Goal: Navigation & Orientation: Understand site structure

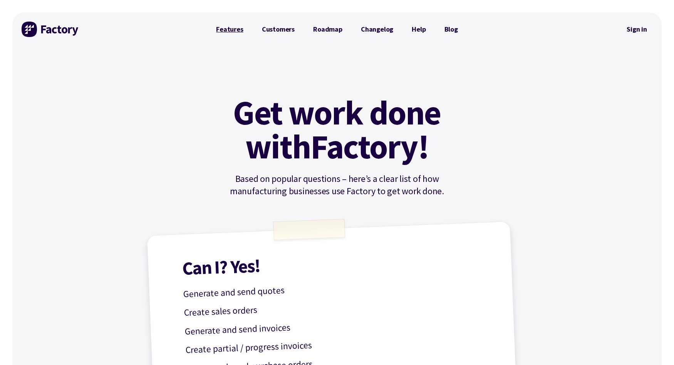
click at [229, 36] on link "Features" at bounding box center [230, 29] width 46 height 15
click at [231, 26] on link "Features" at bounding box center [230, 29] width 46 height 15
click at [288, 25] on link "Customers" at bounding box center [278, 29] width 51 height 15
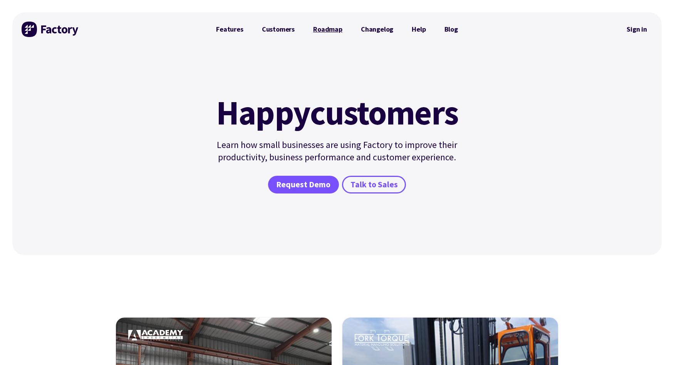
click at [338, 26] on link "Roadmap" at bounding box center [328, 29] width 48 height 15
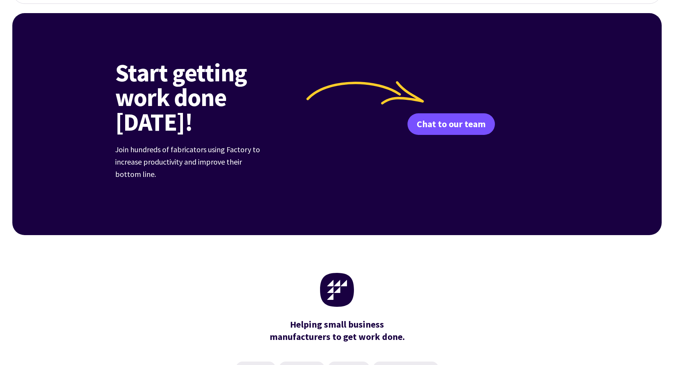
scroll to position [1098, 0]
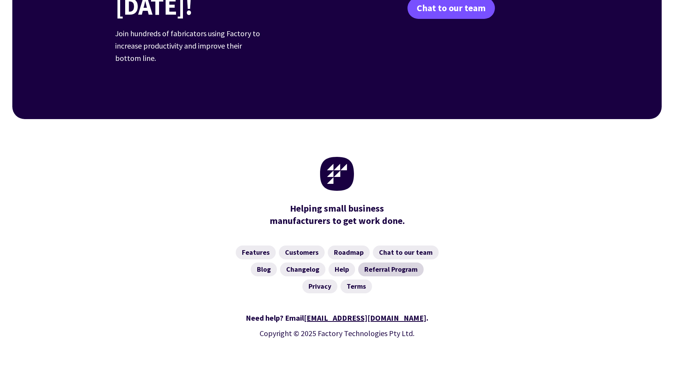
click at [392, 262] on link "Referral Program" at bounding box center [390, 269] width 65 height 14
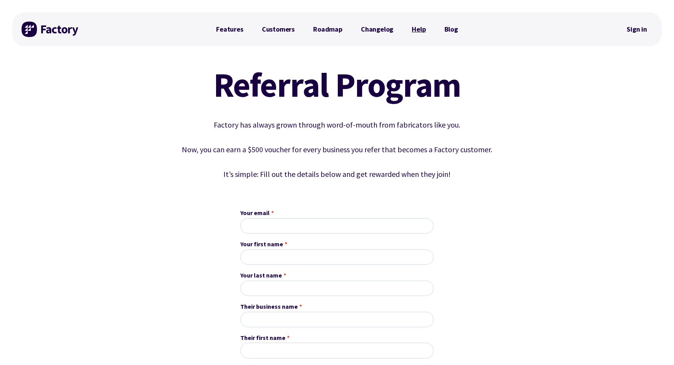
click at [417, 30] on link "Help" at bounding box center [418, 29] width 32 height 15
